Goal: Check status: Check status

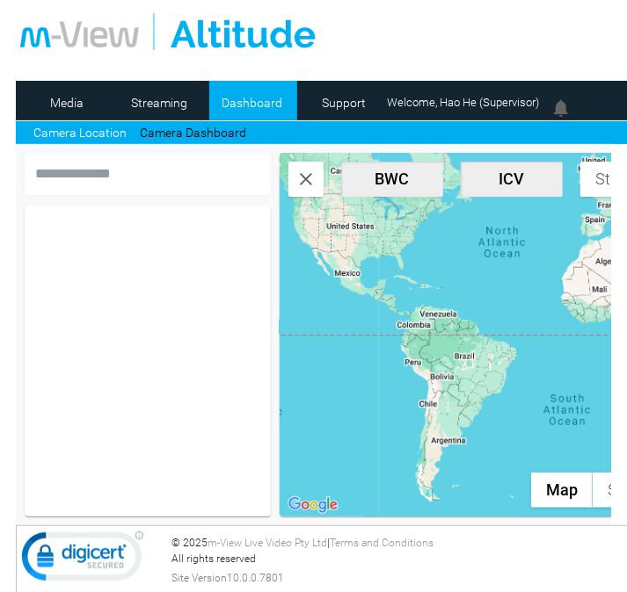
click at [415, 54] on td "Log Out" at bounding box center [476, 67] width 921 height 26
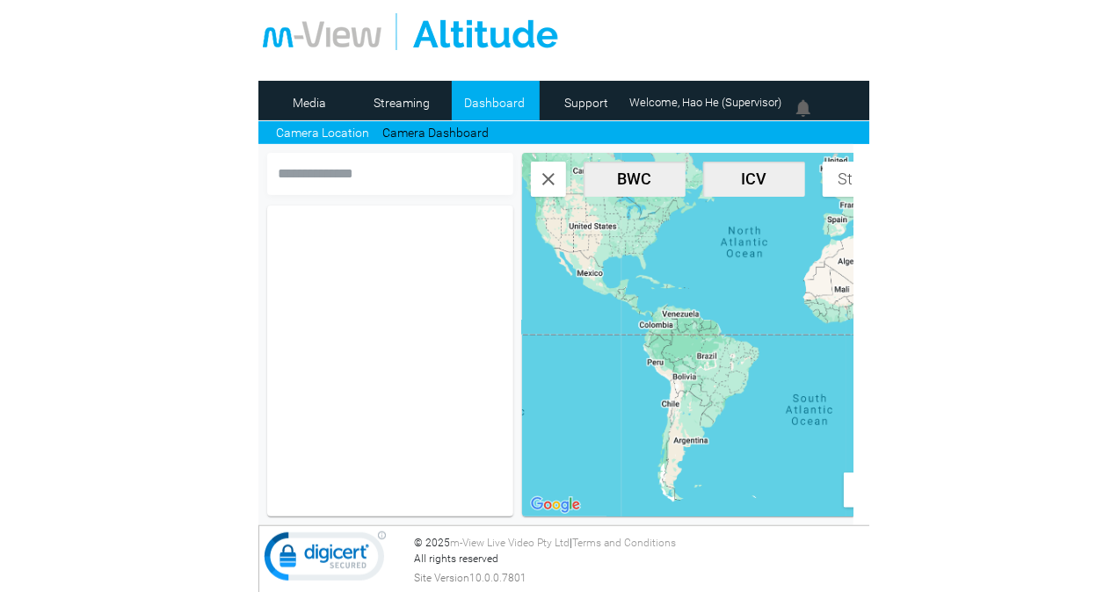
scroll to position [0, 7]
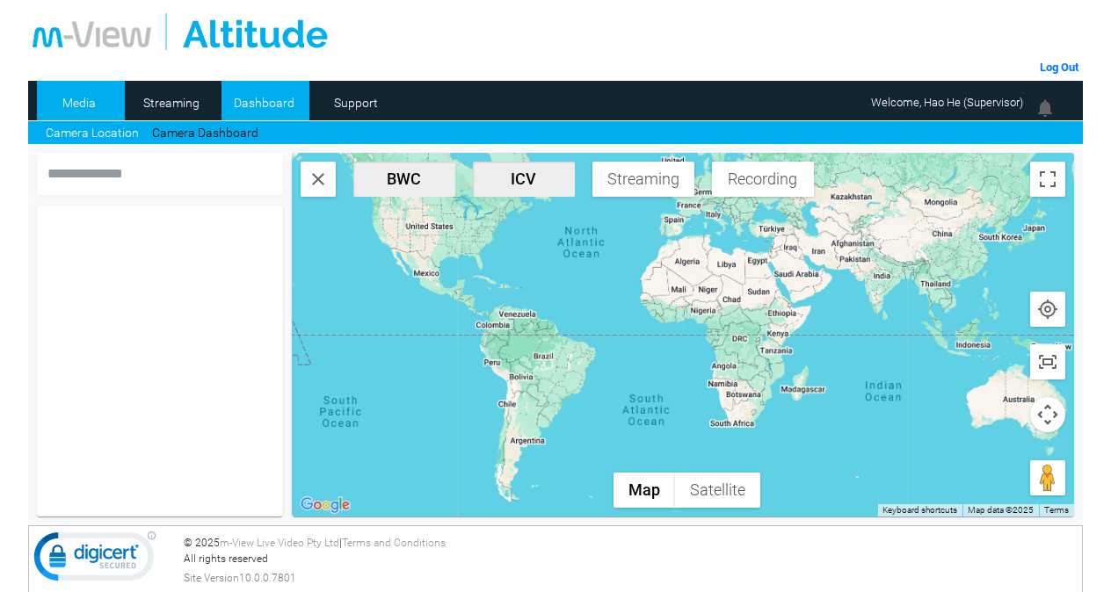
click at [84, 106] on link "Media" at bounding box center [79, 103] width 85 height 26
click at [88, 112] on link "Media" at bounding box center [79, 103] width 85 height 26
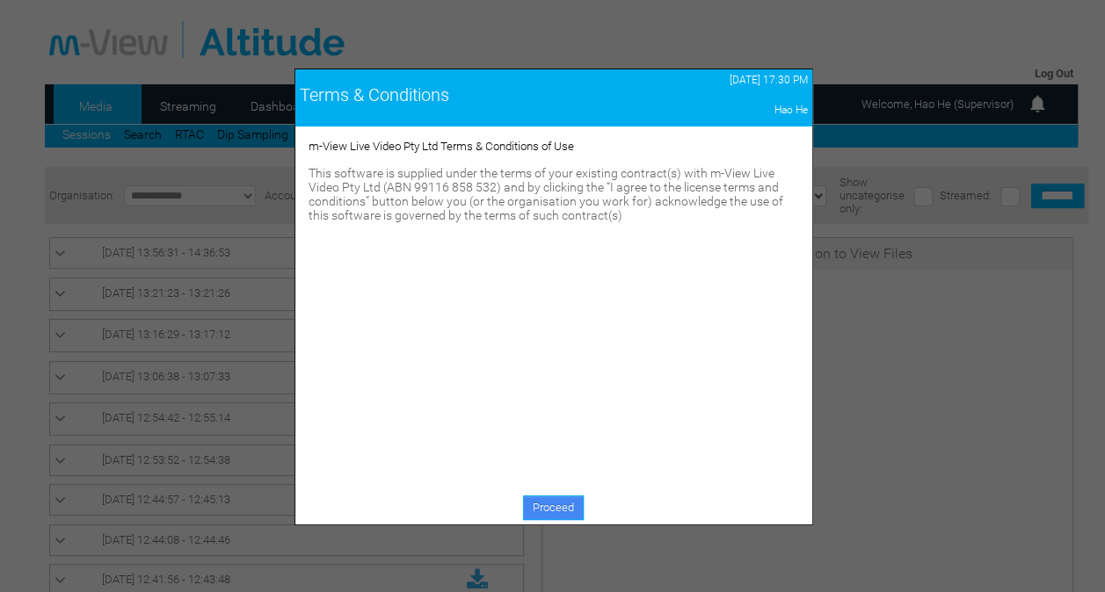
click at [551, 507] on link "Proceed" at bounding box center [553, 508] width 61 height 25
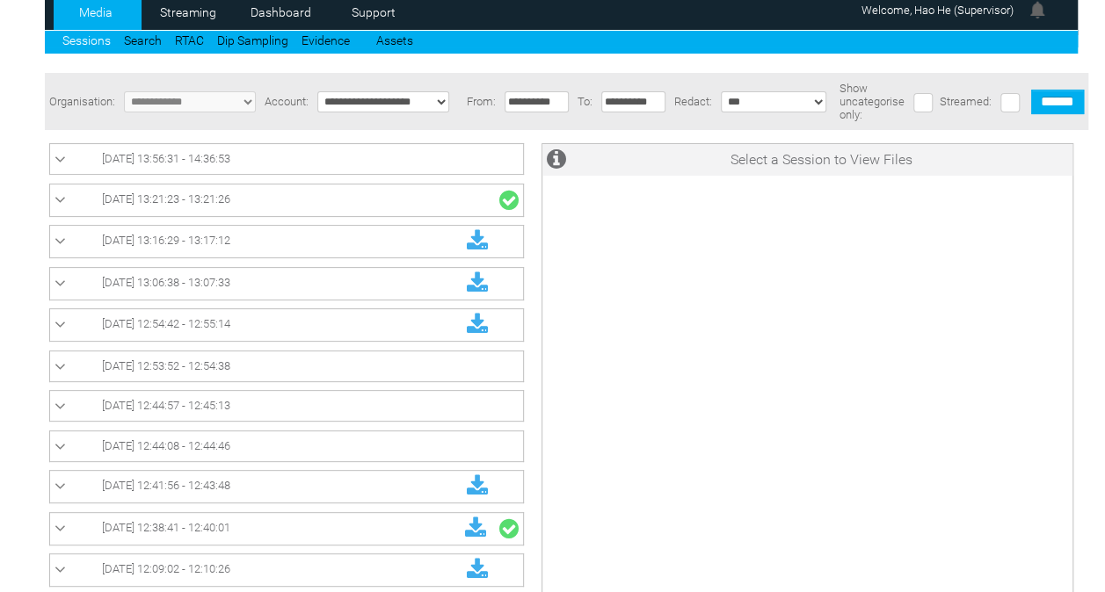
scroll to position [43, 0]
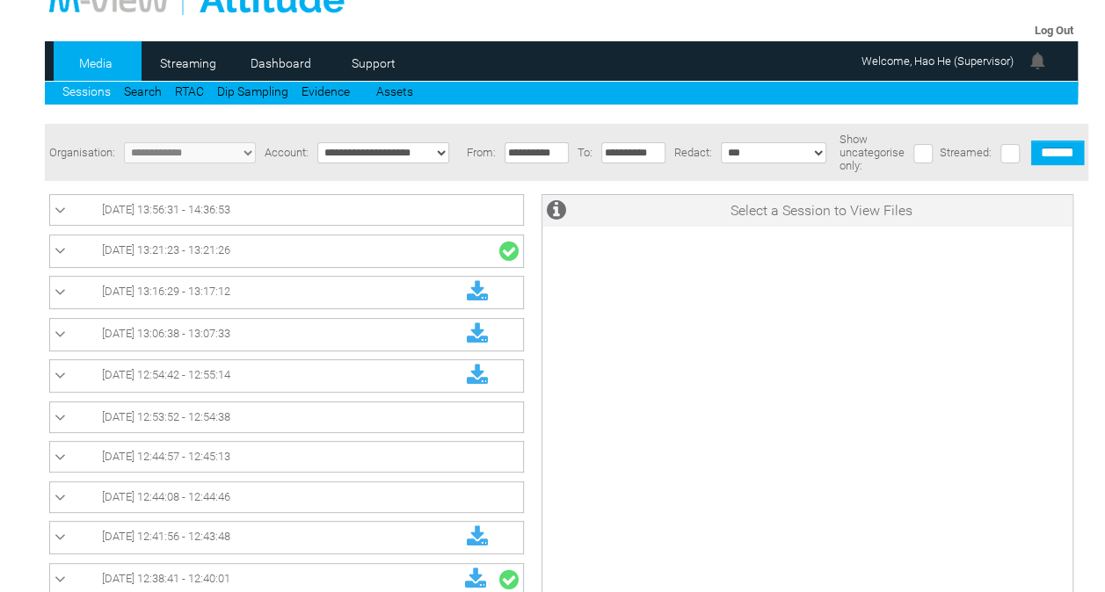
click at [388, 186] on div "**********" at bounding box center [561, 407] width 1033 height 566
click at [358, 226] on td "[DATE] 13:56:31 - 14:36:53" at bounding box center [286, 210] width 474 height 31
click at [395, 210] on link "[DATE] 13:56:31 - 14:36:53" at bounding box center [286, 209] width 464 height 21
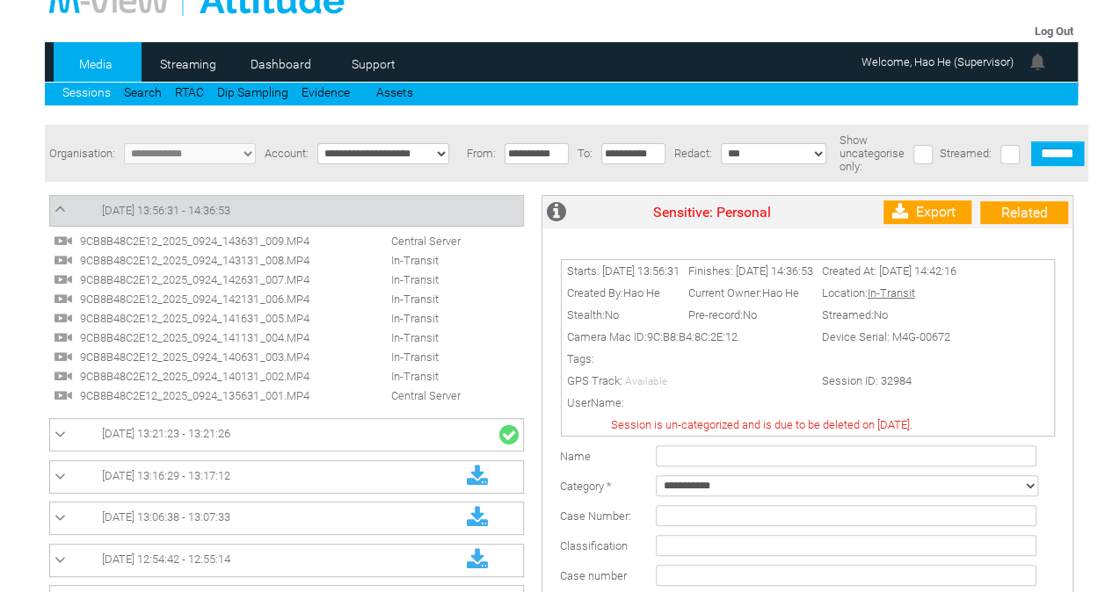
scroll to position [172, 0]
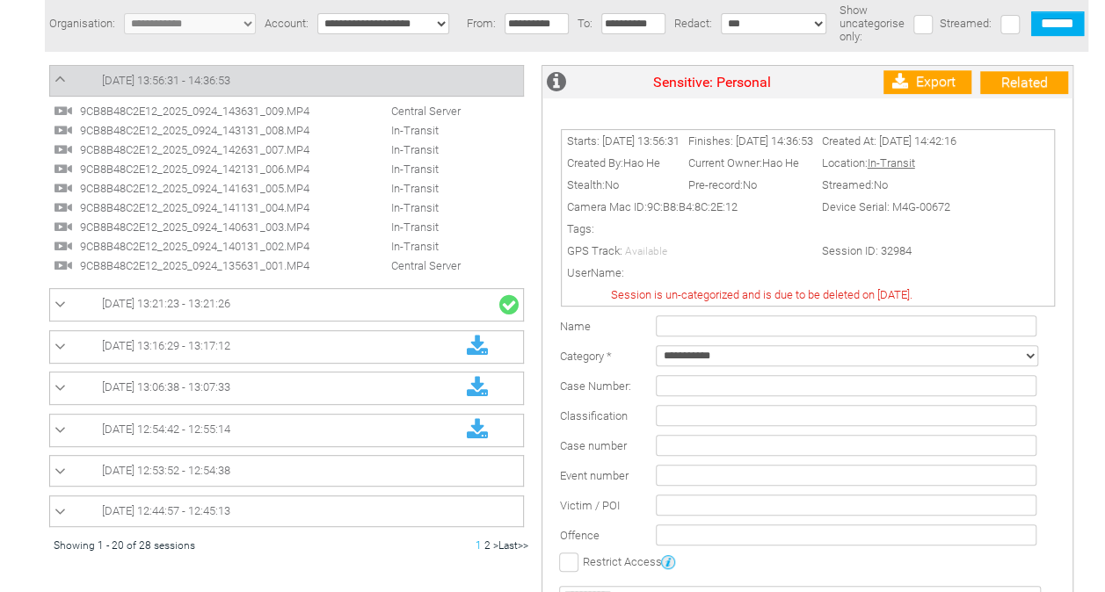
click at [796, 366] on select "**********" at bounding box center [847, 355] width 382 height 21
click at [812, 252] on td "GPS Track: GPS Track: Available" at bounding box center [689, 251] width 255 height 22
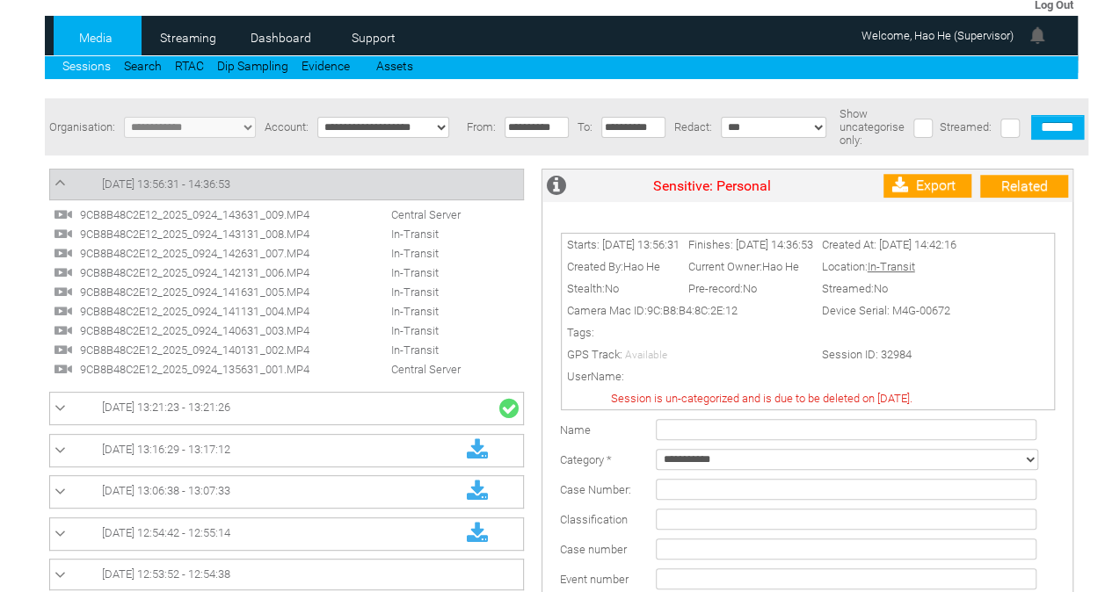
scroll to position [18, 0]
